Goal: Task Accomplishment & Management: Use online tool/utility

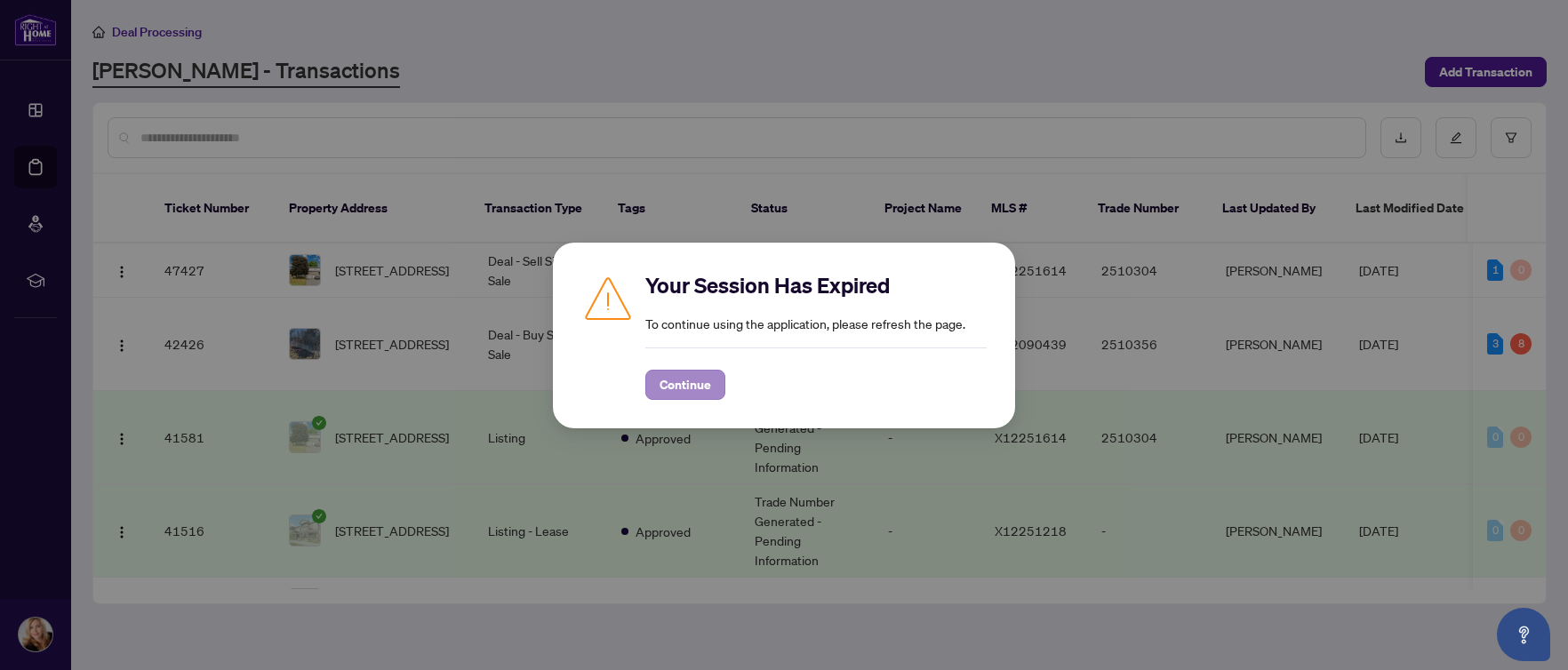
scroll to position [356, 0]
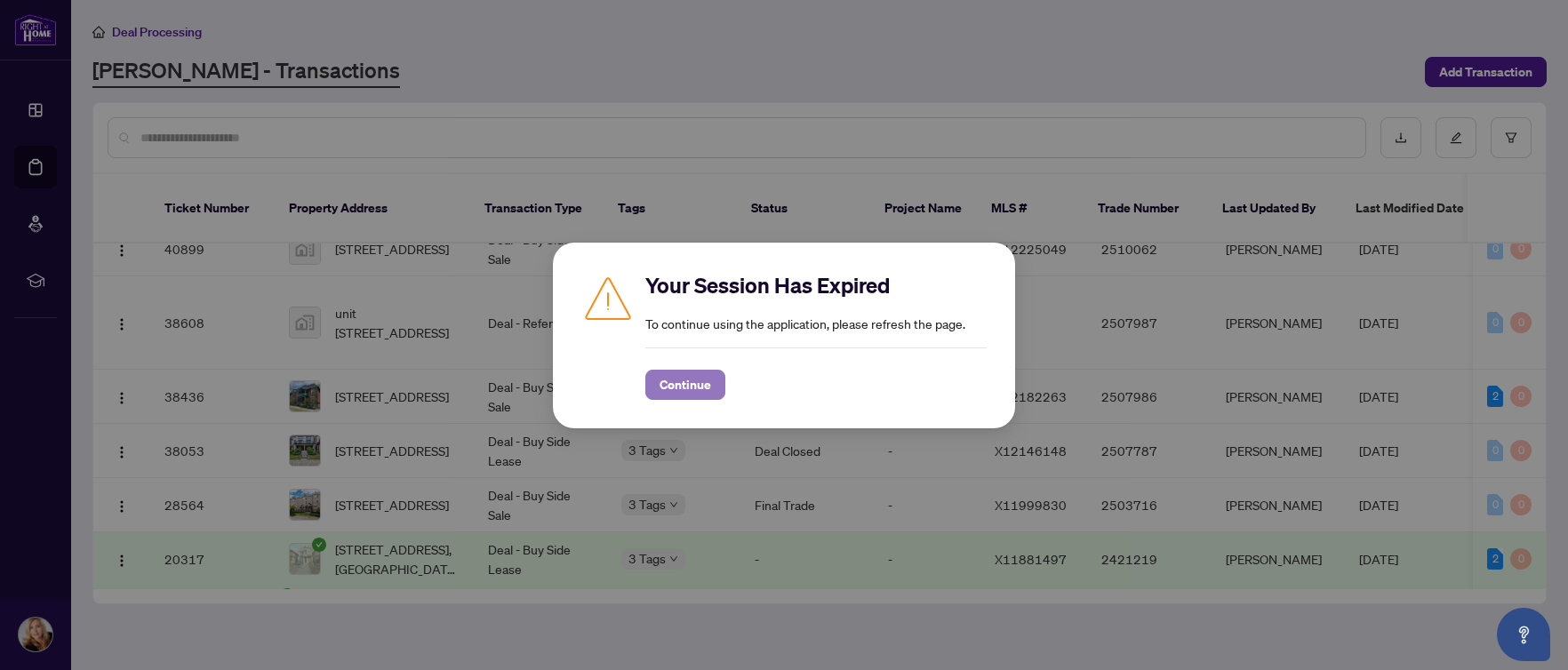
click at [667, 386] on span "Continue" at bounding box center [685, 384] width 51 height 28
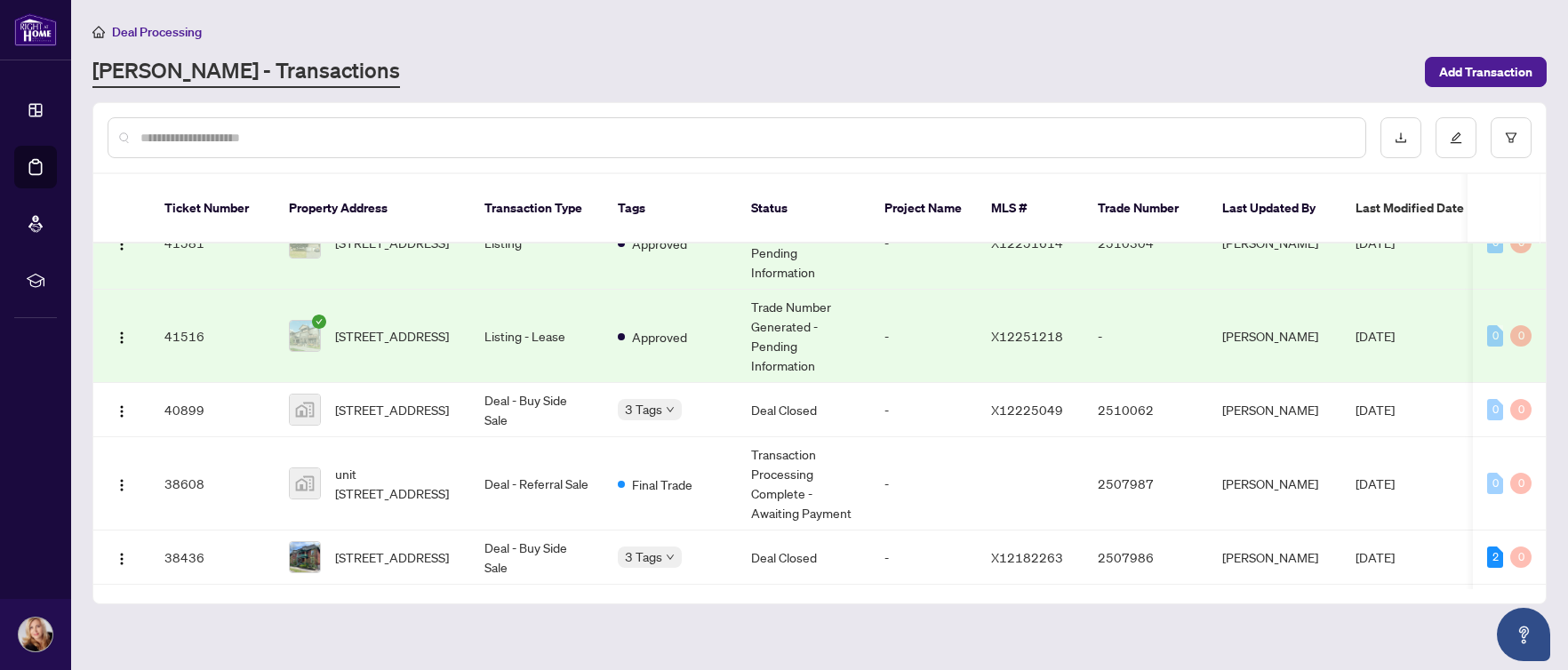
scroll to position [267, 0]
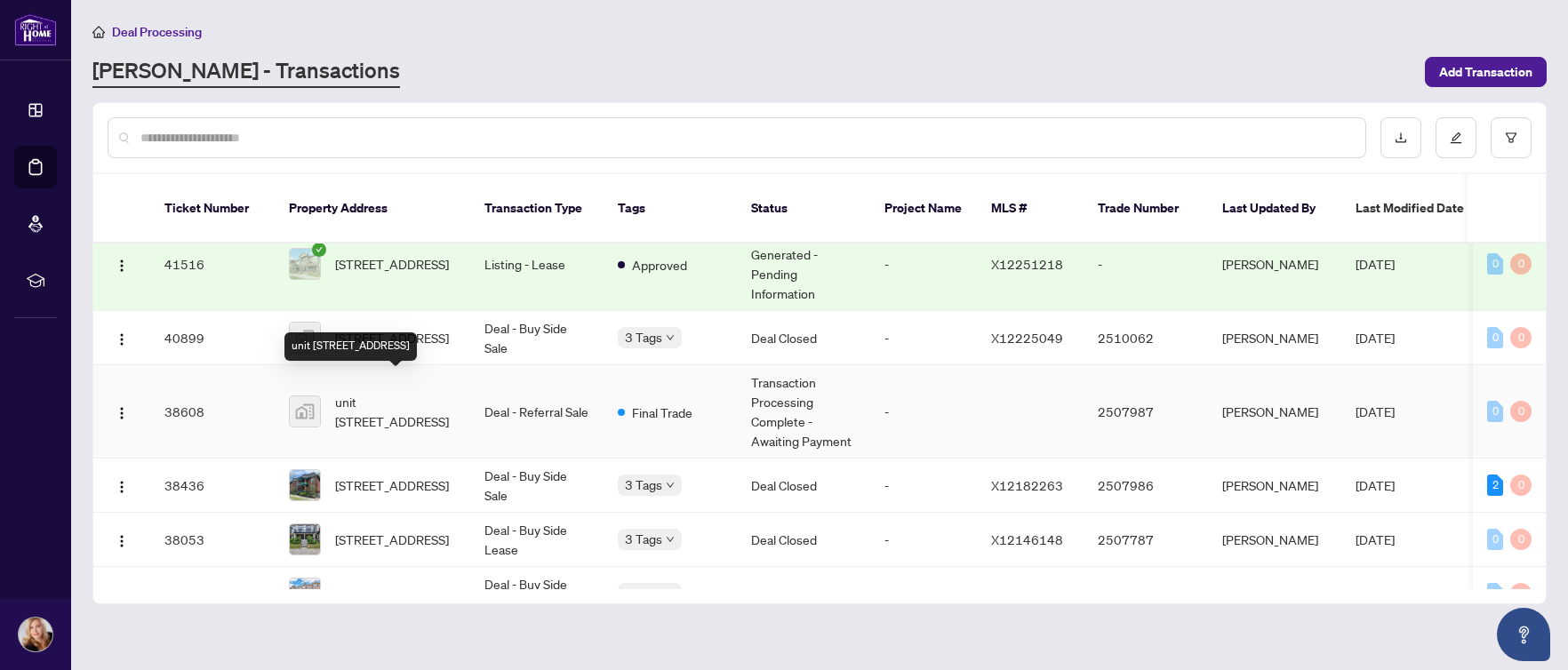
click at [377, 392] on span "unit [STREET_ADDRESS]" at bounding box center [396, 411] width 121 height 39
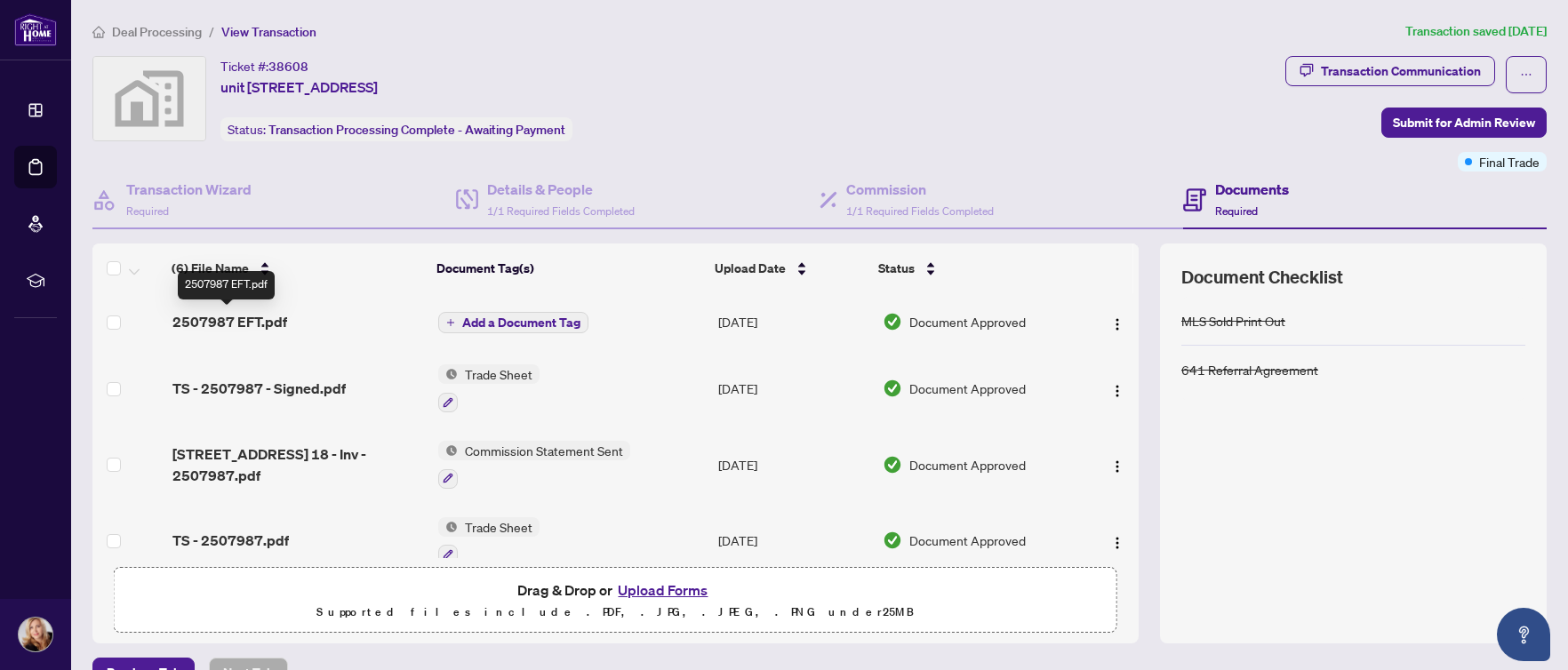
click at [208, 319] on span "2507987 EFT.pdf" at bounding box center [230, 322] width 114 height 21
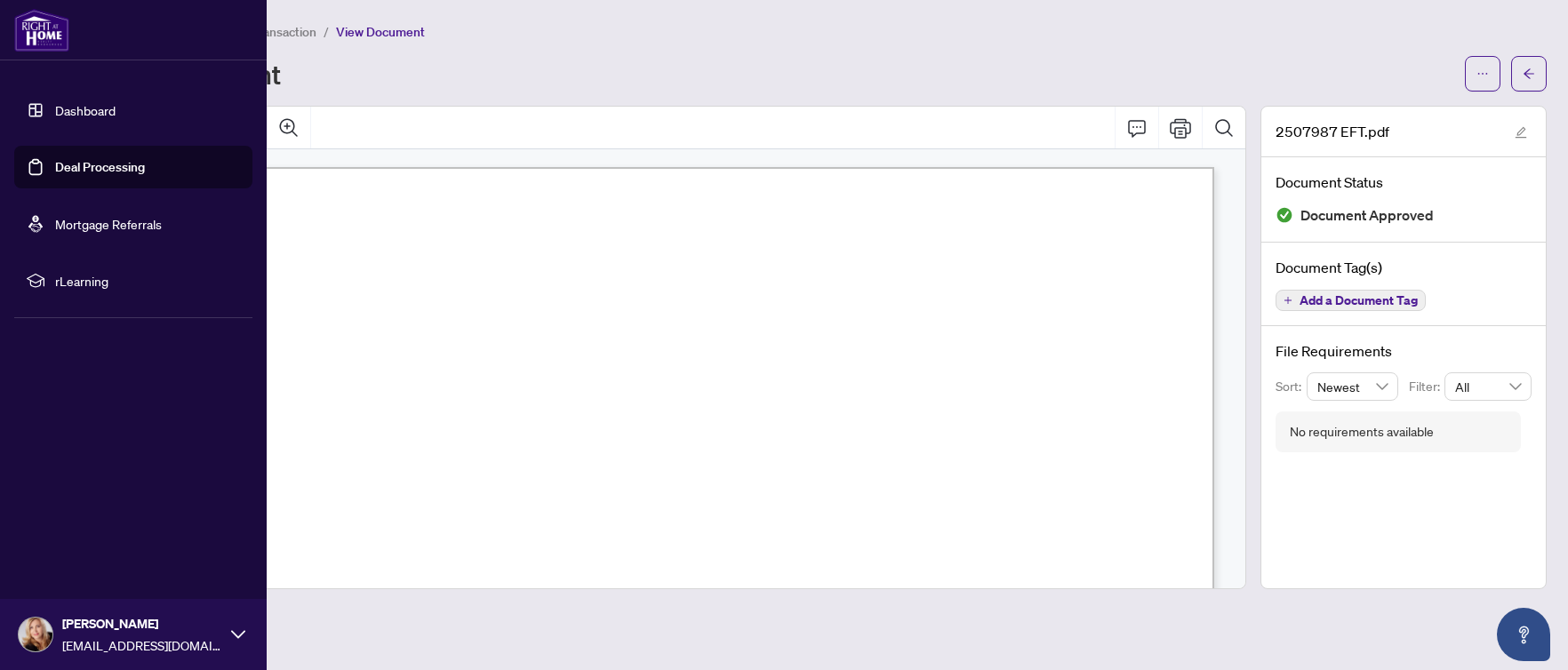
drag, startPoint x: 88, startPoint y: 176, endPoint x: 79, endPoint y: 167, distance: 12.7
click at [88, 175] on link "Deal Processing" at bounding box center [100, 167] width 90 height 16
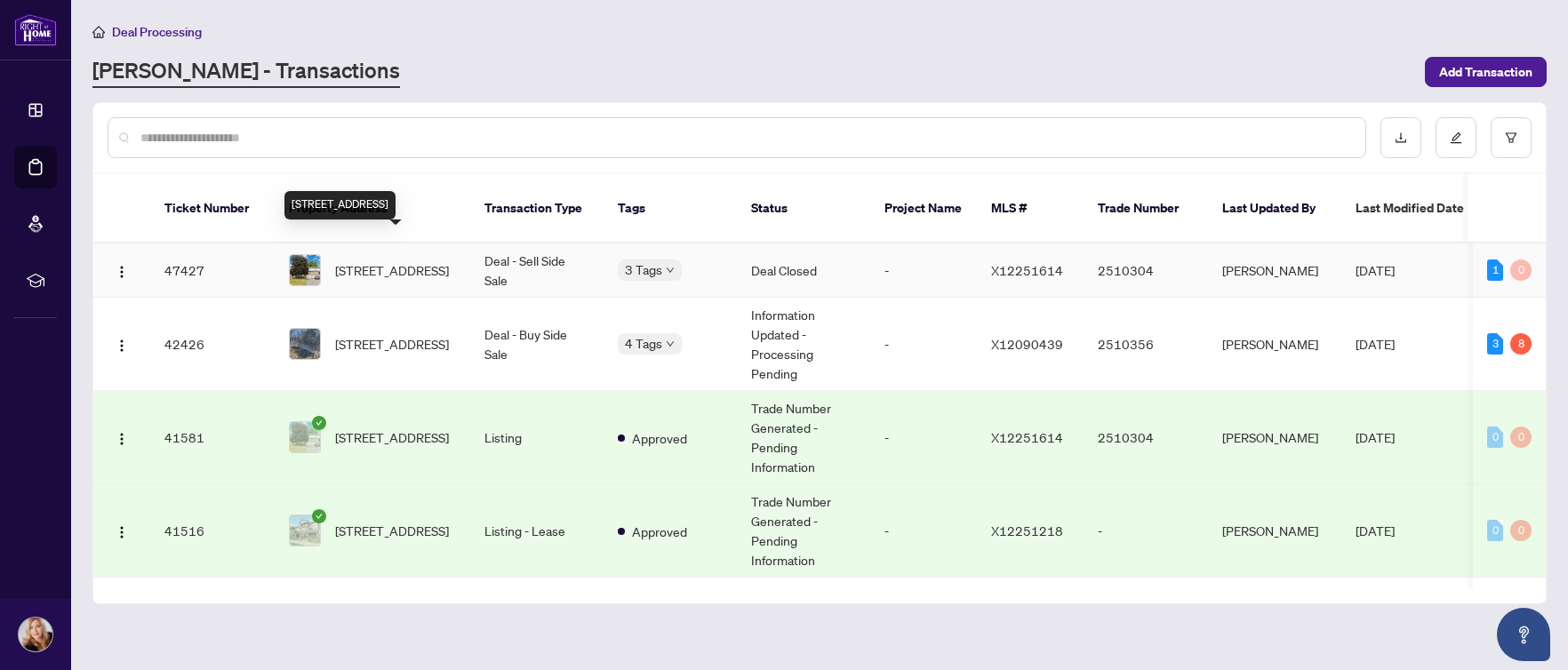
click at [383, 261] on span "[STREET_ADDRESS]" at bounding box center [392, 271] width 113 height 19
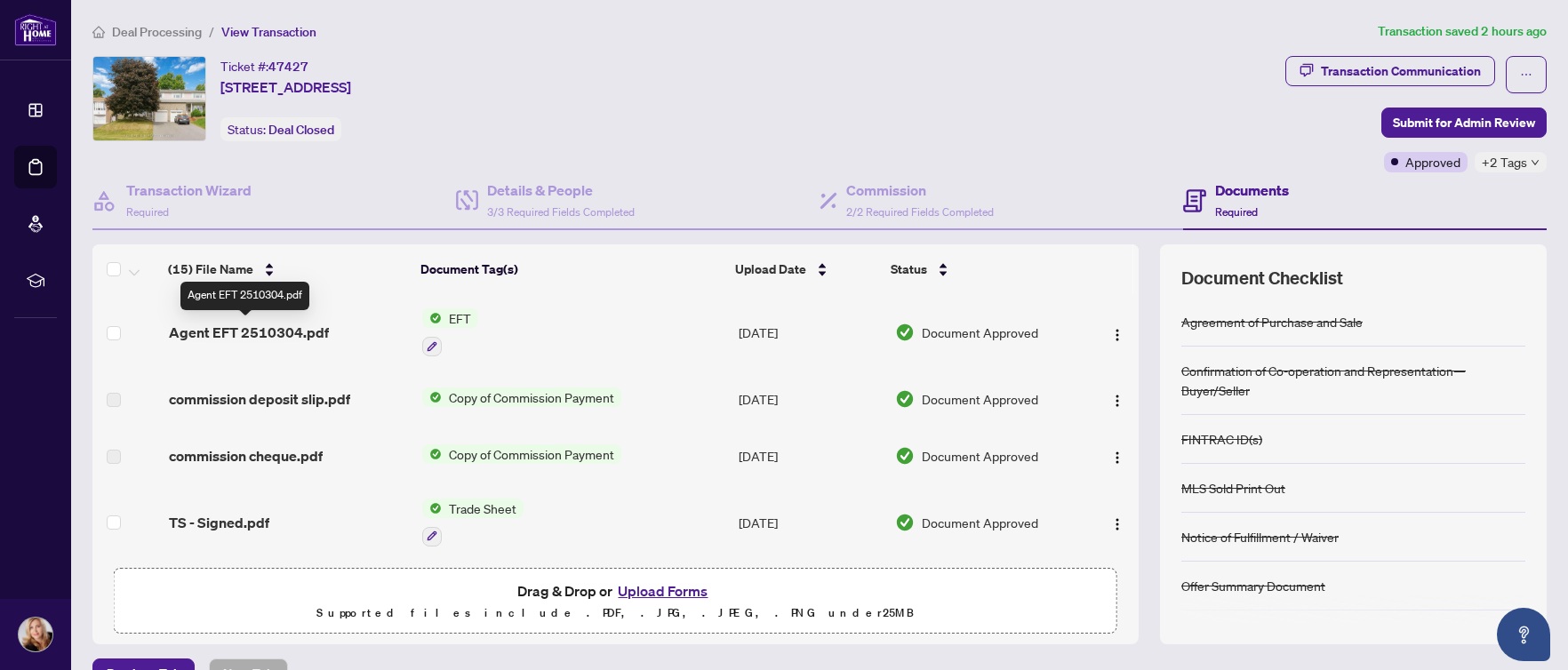
click at [282, 330] on span "Agent EFT 2510304.pdf" at bounding box center [248, 333] width 160 height 21
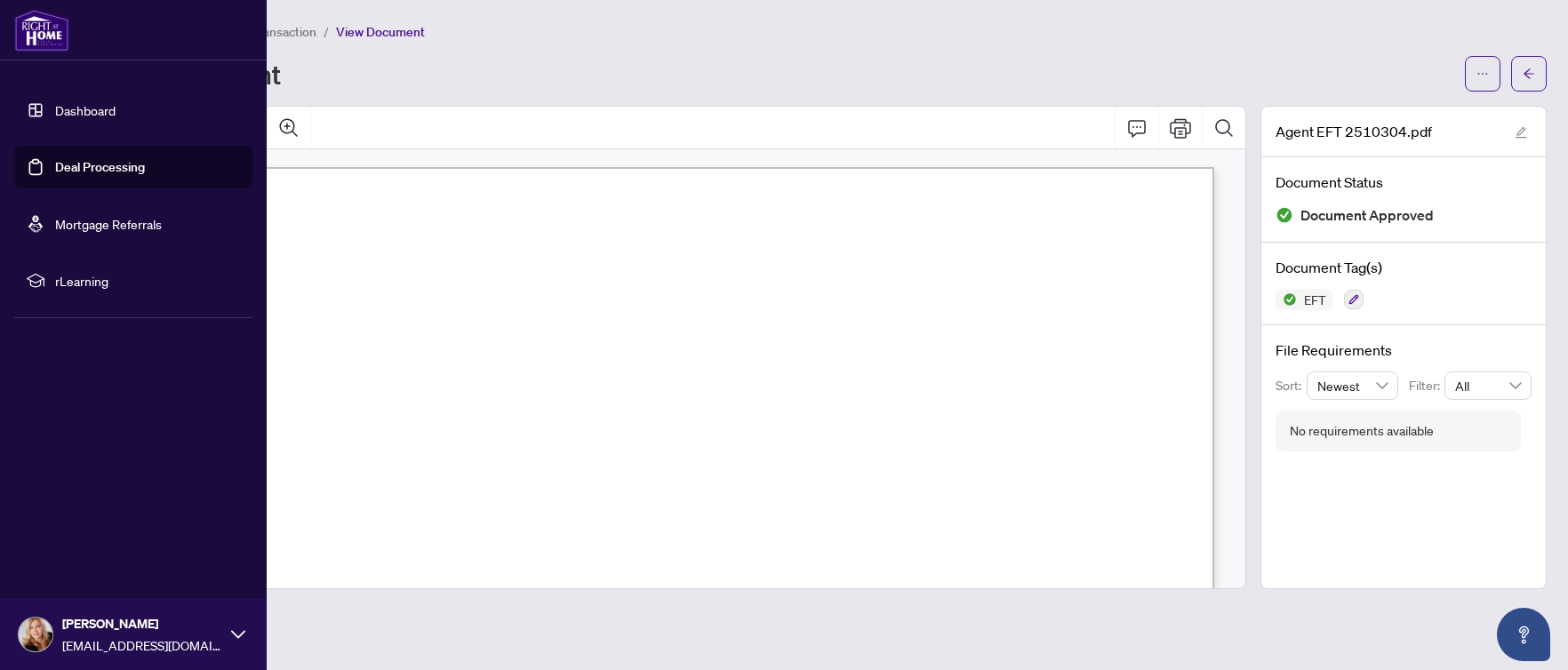
click at [55, 160] on link "Deal Processing" at bounding box center [100, 167] width 90 height 16
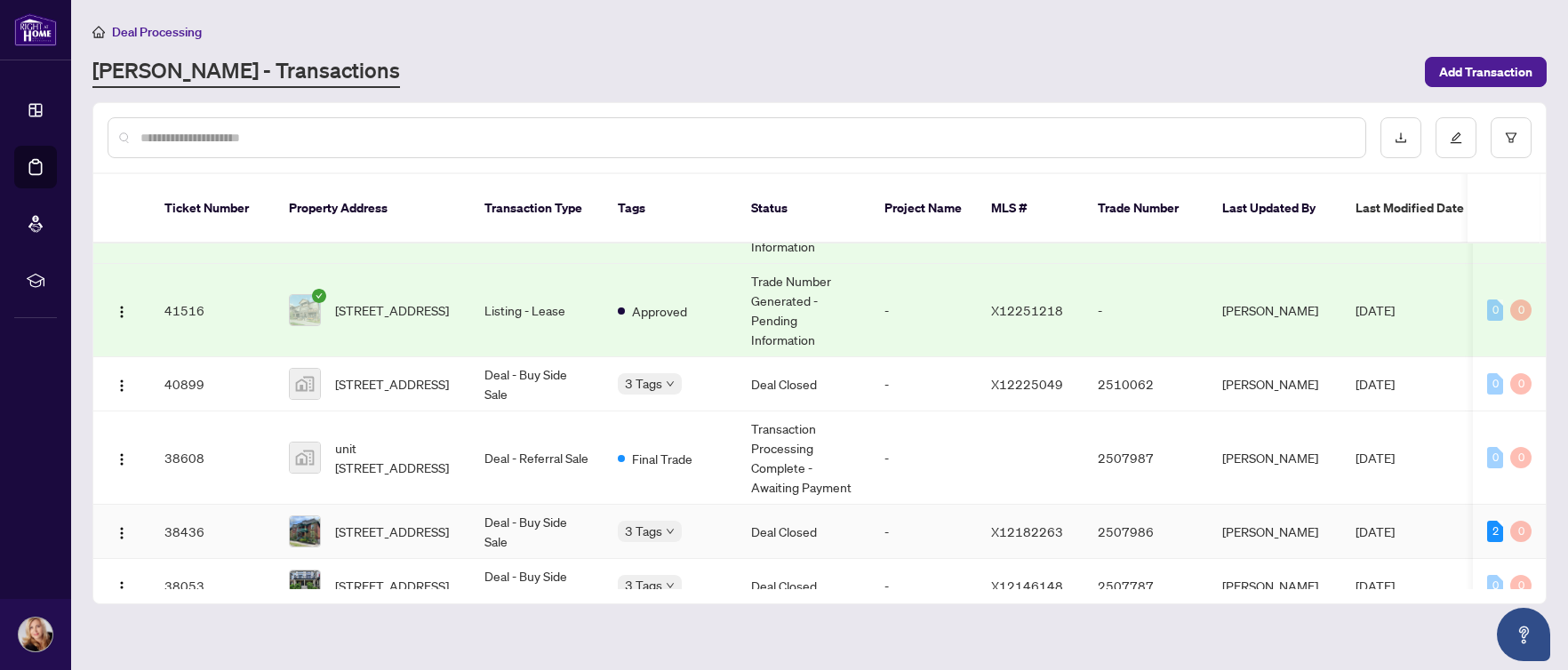
scroll to position [267, 0]
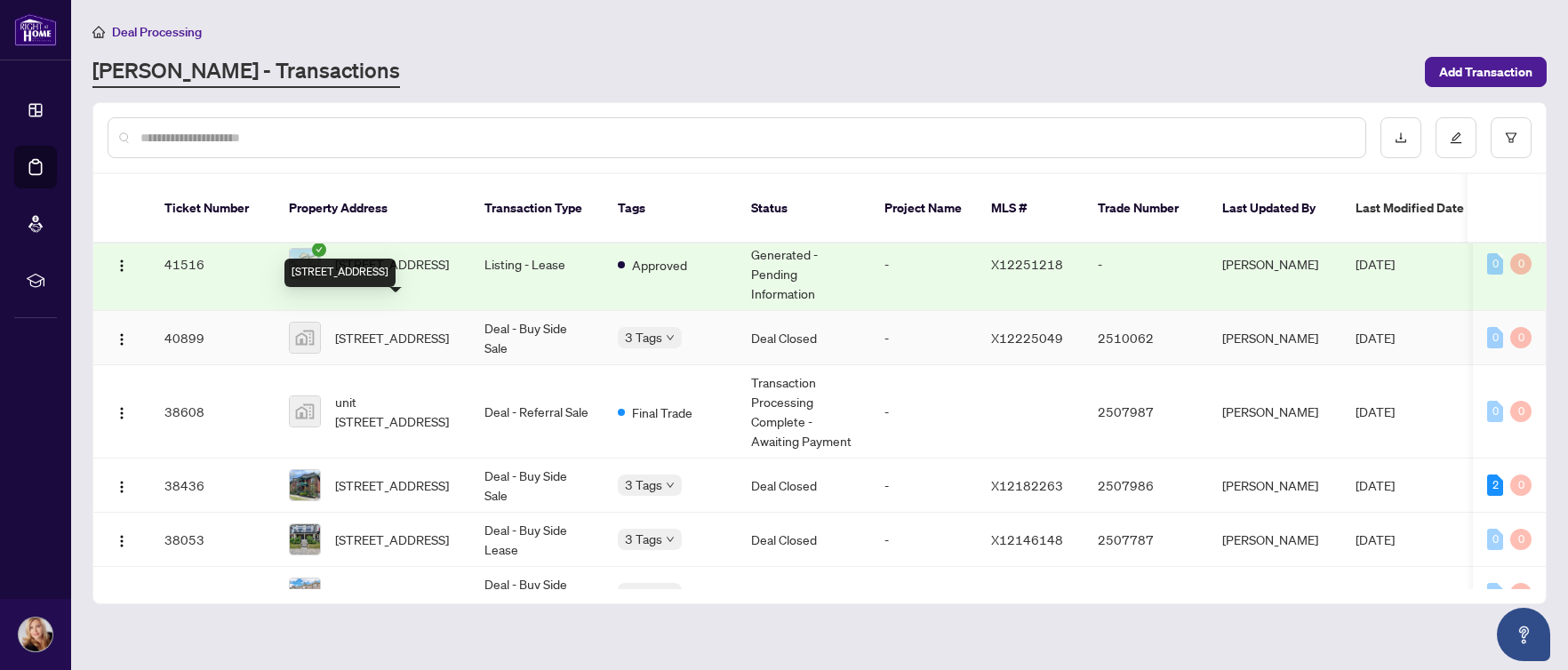
click at [362, 328] on span "[STREET_ADDRESS]" at bounding box center [392, 337] width 113 height 19
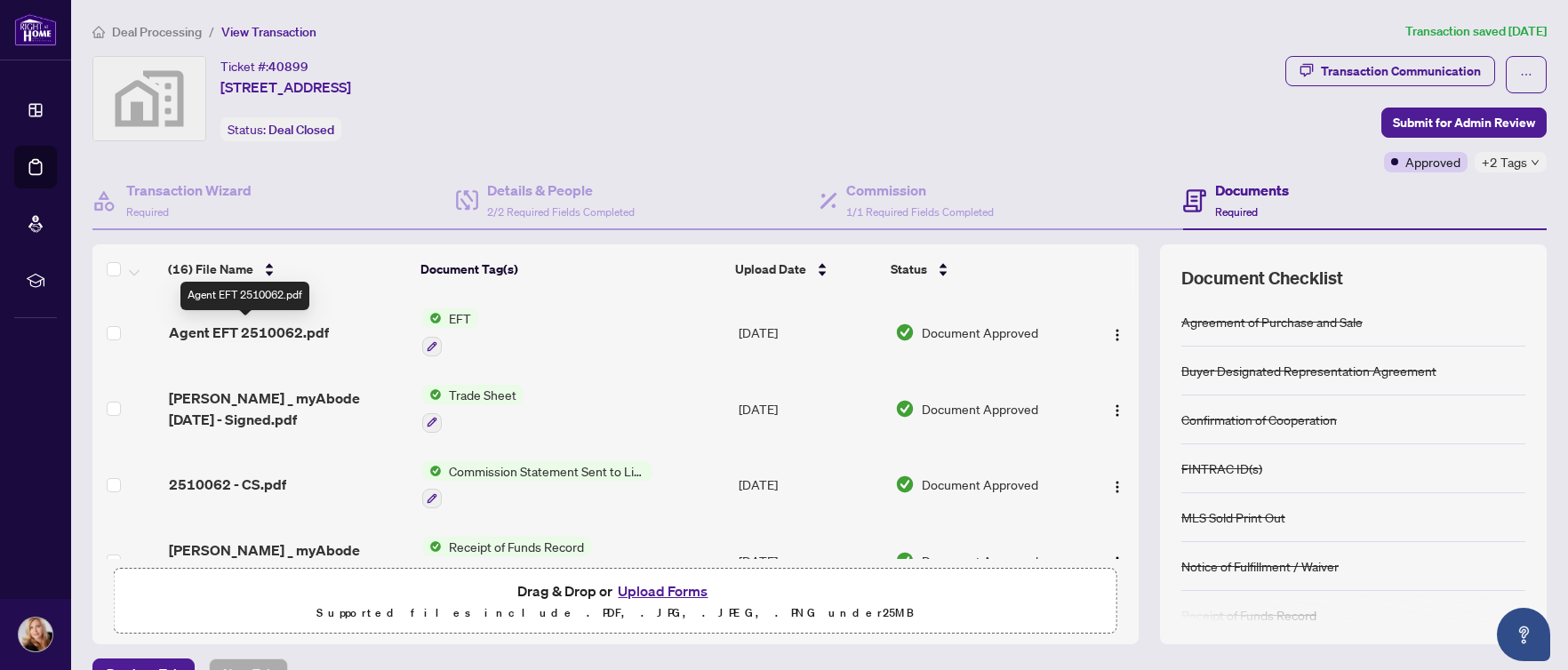
click at [259, 335] on span "Agent EFT 2510062.pdf" at bounding box center [248, 333] width 160 height 21
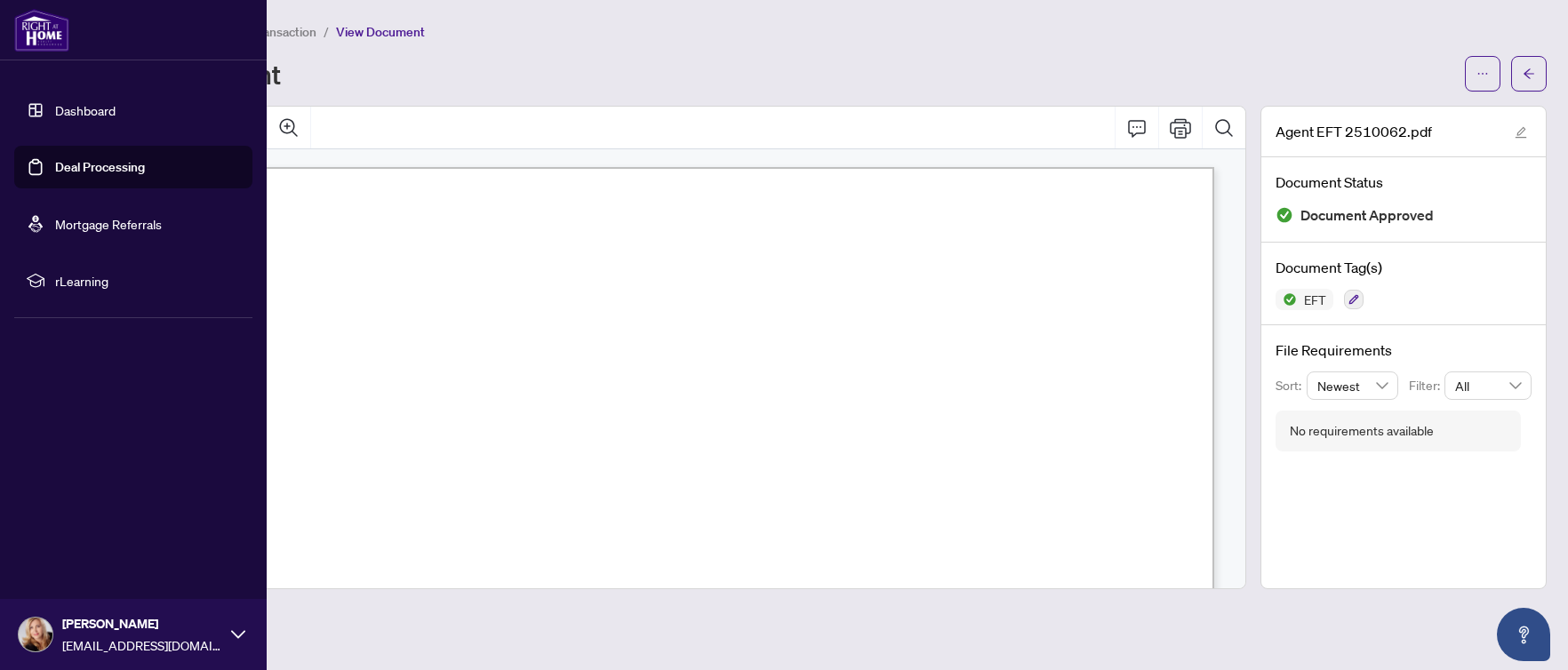
click at [79, 112] on link "Dashboard" at bounding box center [85, 110] width 60 height 16
